Goal: Task Accomplishment & Management: Use online tool/utility

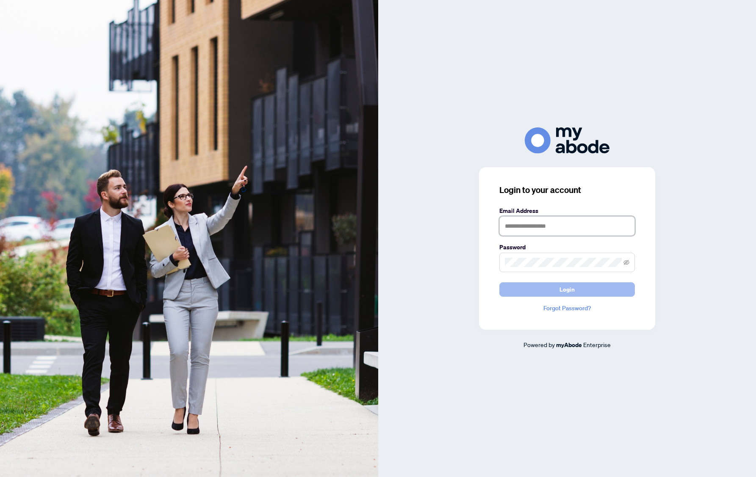
type input "**********"
click at [533, 288] on button "Login" at bounding box center [567, 289] width 136 height 14
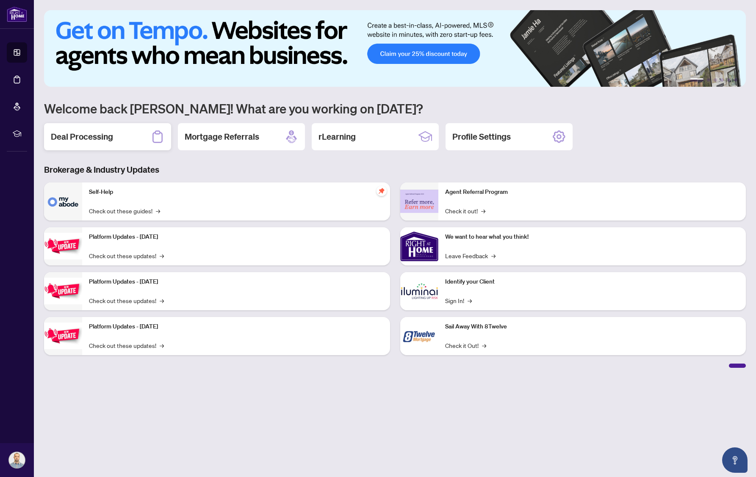
click at [126, 133] on div "Deal Processing" at bounding box center [107, 136] width 127 height 27
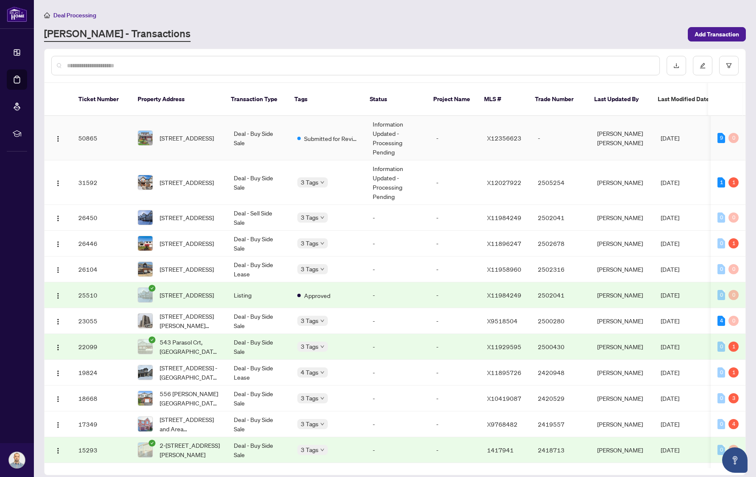
click at [280, 129] on td "Deal - Buy Side Sale" at bounding box center [259, 138] width 64 height 44
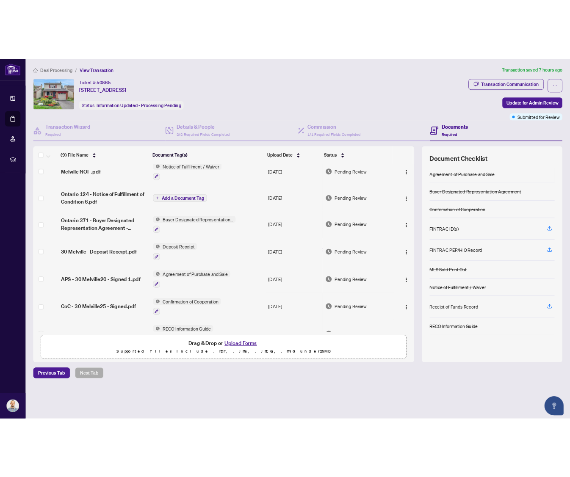
scroll to position [101, 0]
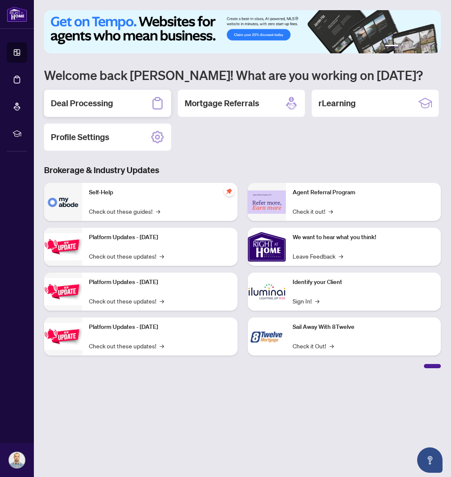
click at [108, 107] on h2 "Deal Processing" at bounding box center [82, 103] width 62 height 12
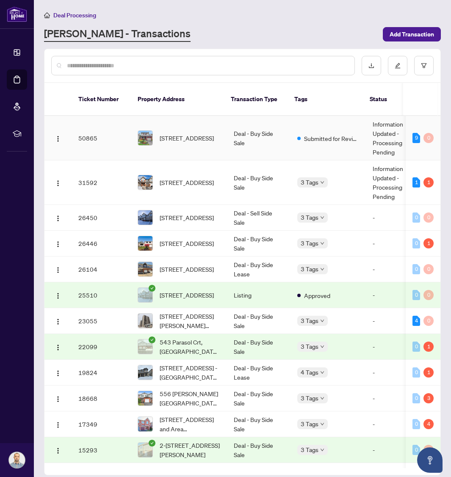
click at [183, 133] on span "[STREET_ADDRESS]" at bounding box center [187, 137] width 54 height 9
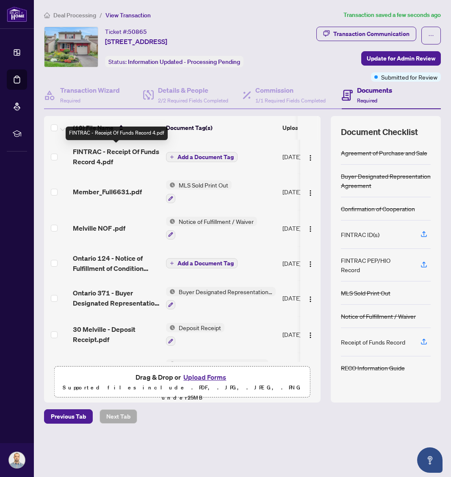
click at [126, 149] on span "FINTRAC - Receipt Of Funds Record 4.pdf" at bounding box center [116, 157] width 86 height 20
